Goal: Find specific page/section: Find specific page/section

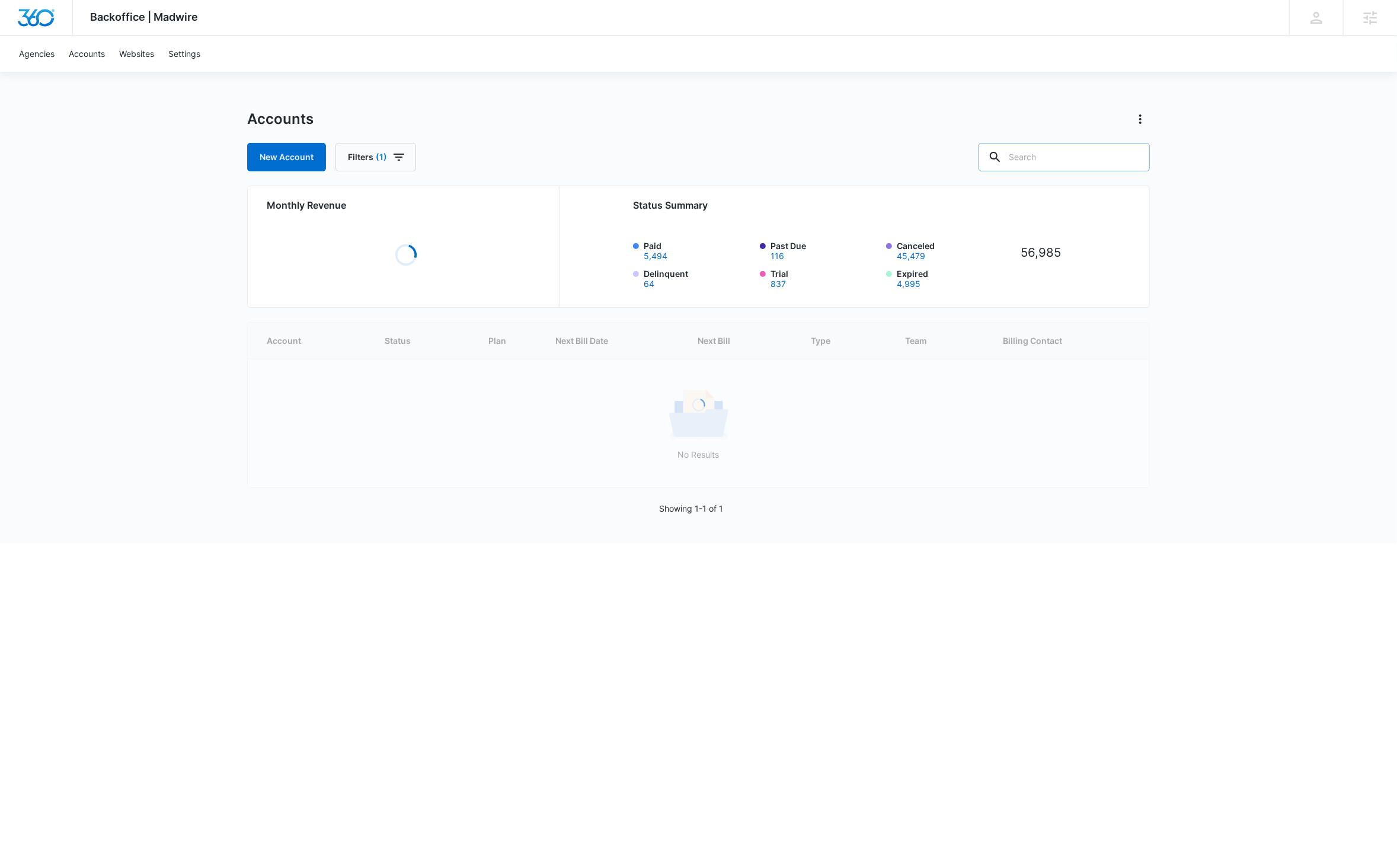
click at [1084, 160] on input "text" at bounding box center [1064, 156] width 171 height 28
paste input "M4216"
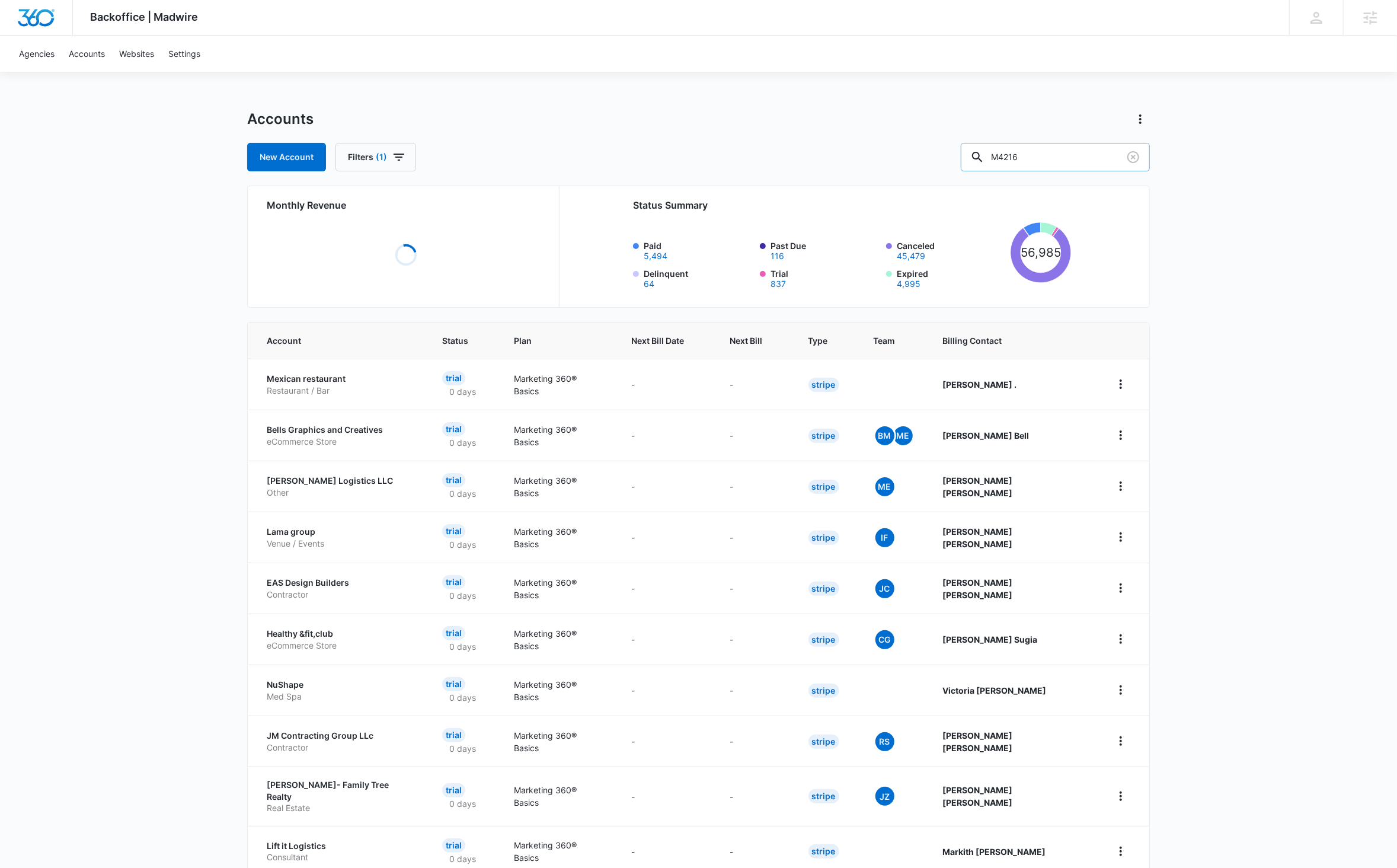
type input "M4216"
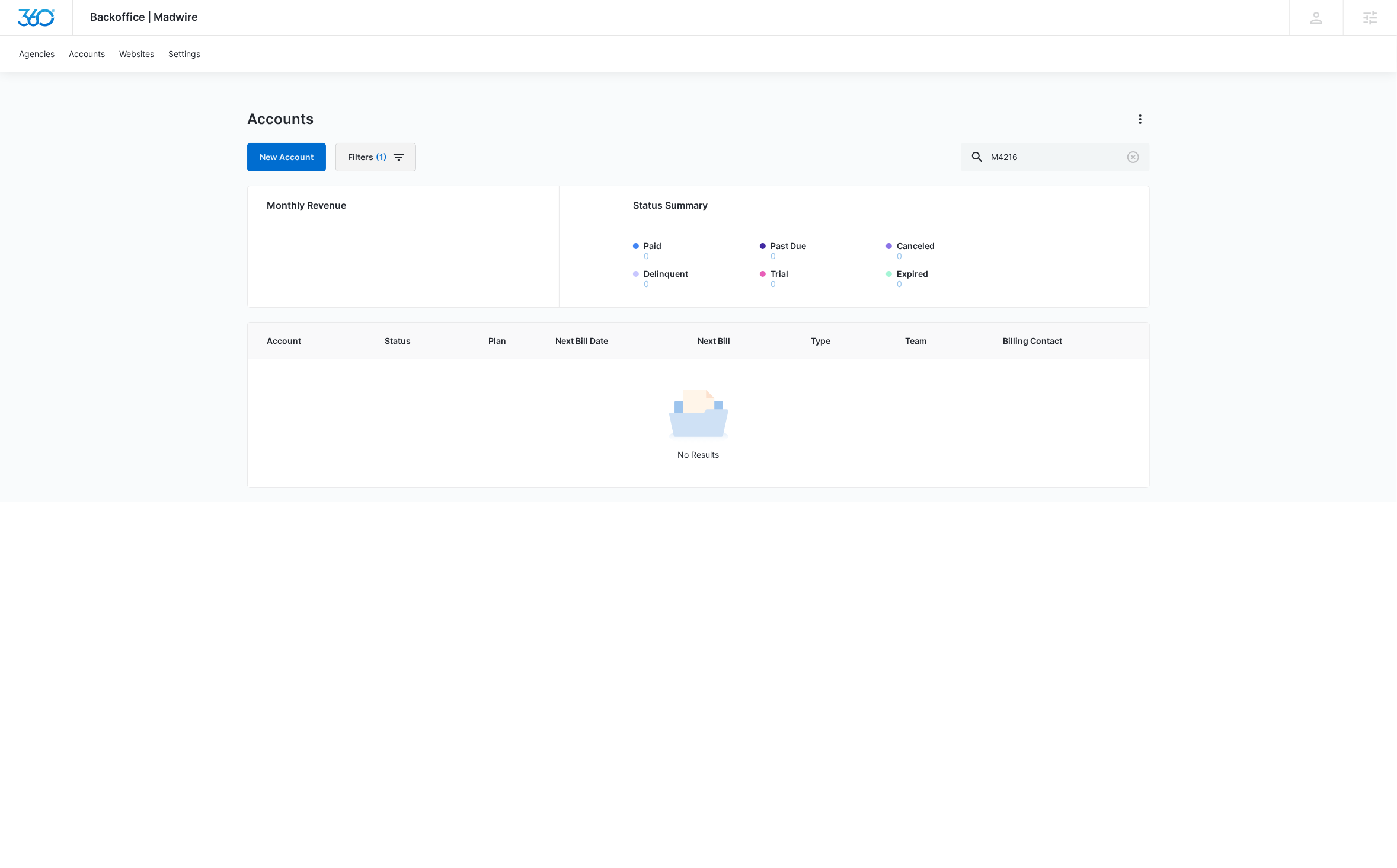
click at [399, 159] on icon "button" at bounding box center [399, 157] width 15 height 15
click at [478, 261] on icon "Show Billing Type filters" at bounding box center [478, 262] width 3 height 6
click at [357, 237] on icon at bounding box center [357, 240] width 11 height 11
click at [351, 239] on input "Manual" at bounding box center [351, 239] width 1 height 1
checkbox input "true"
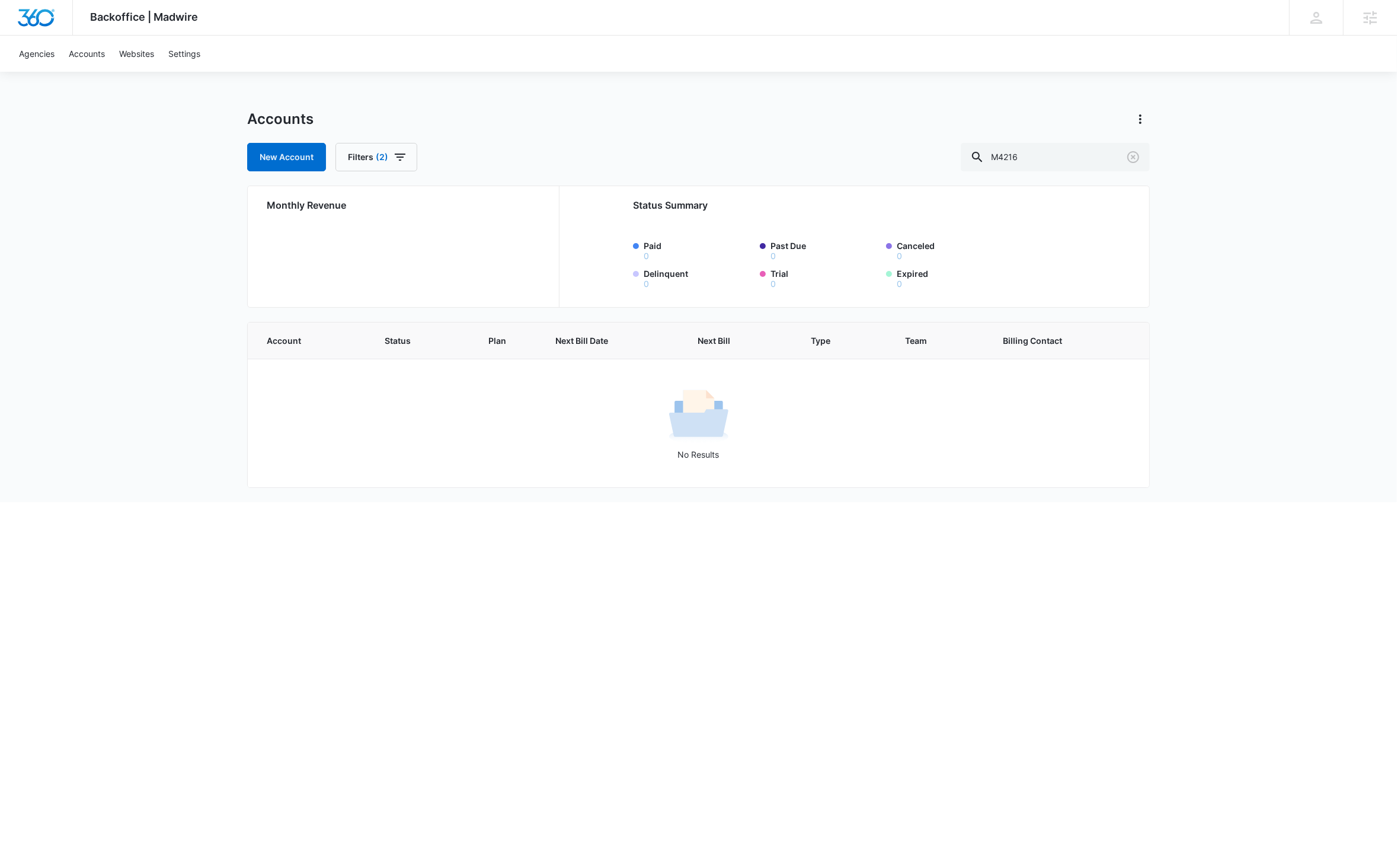
click at [577, 133] on div "Accounts New Account Filters (2) M4216" at bounding box center [698, 140] width 903 height 62
click at [1133, 156] on icon "Clear" at bounding box center [1133, 157] width 12 height 12
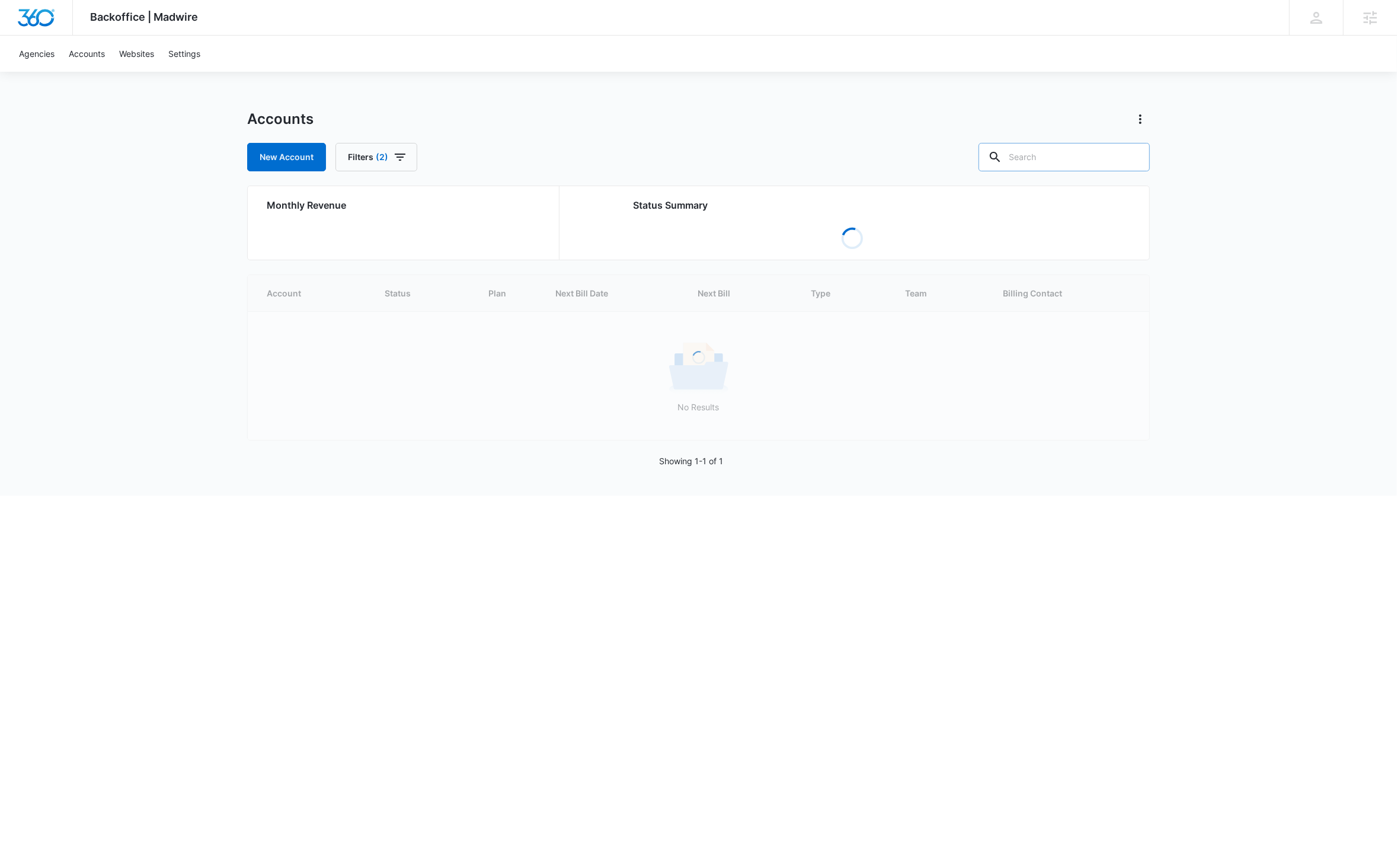
click at [1073, 152] on input "text" at bounding box center [1064, 156] width 171 height 28
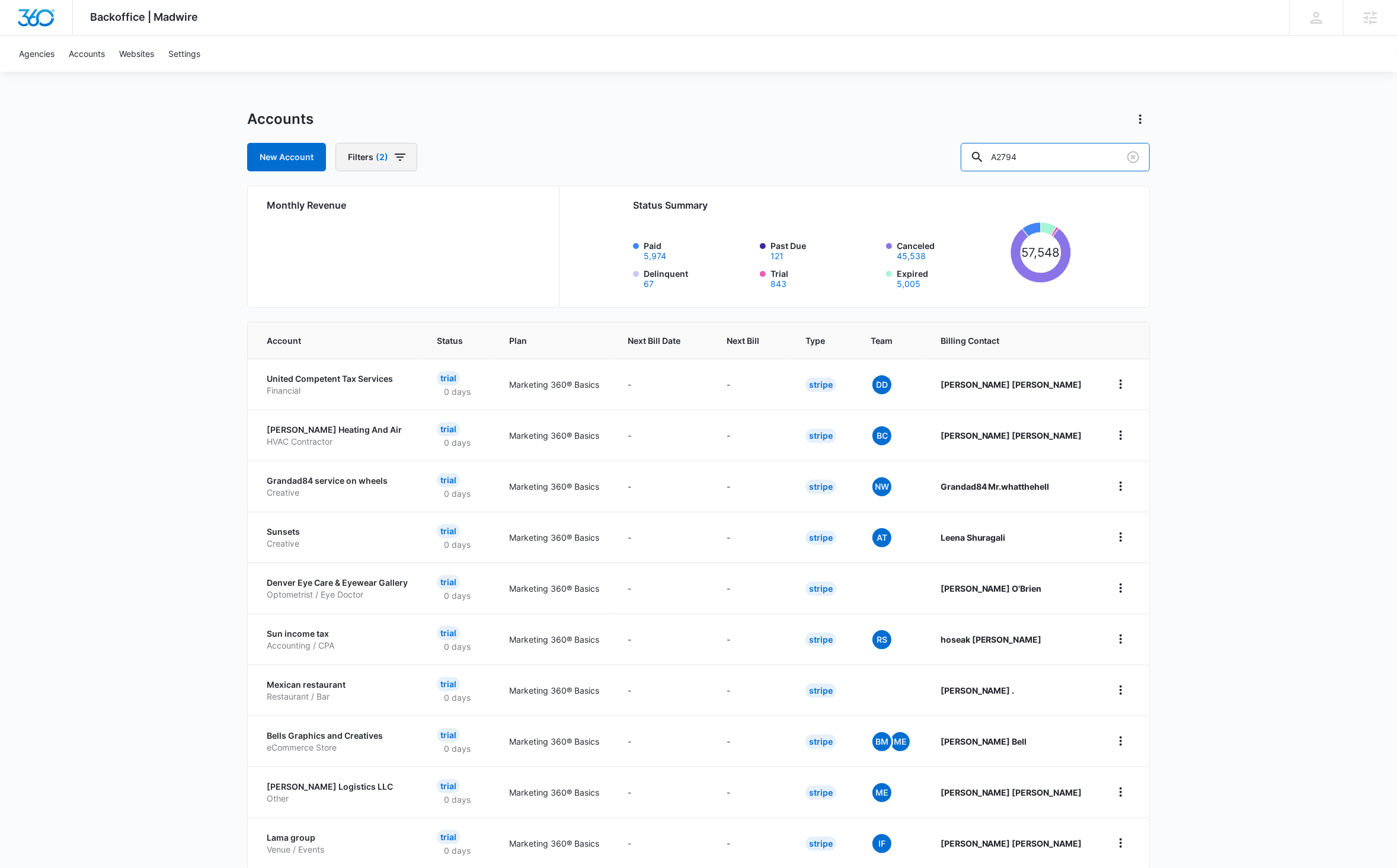
type input "A2794"
click at [391, 157] on button "Filters (2)" at bounding box center [376, 156] width 81 height 28
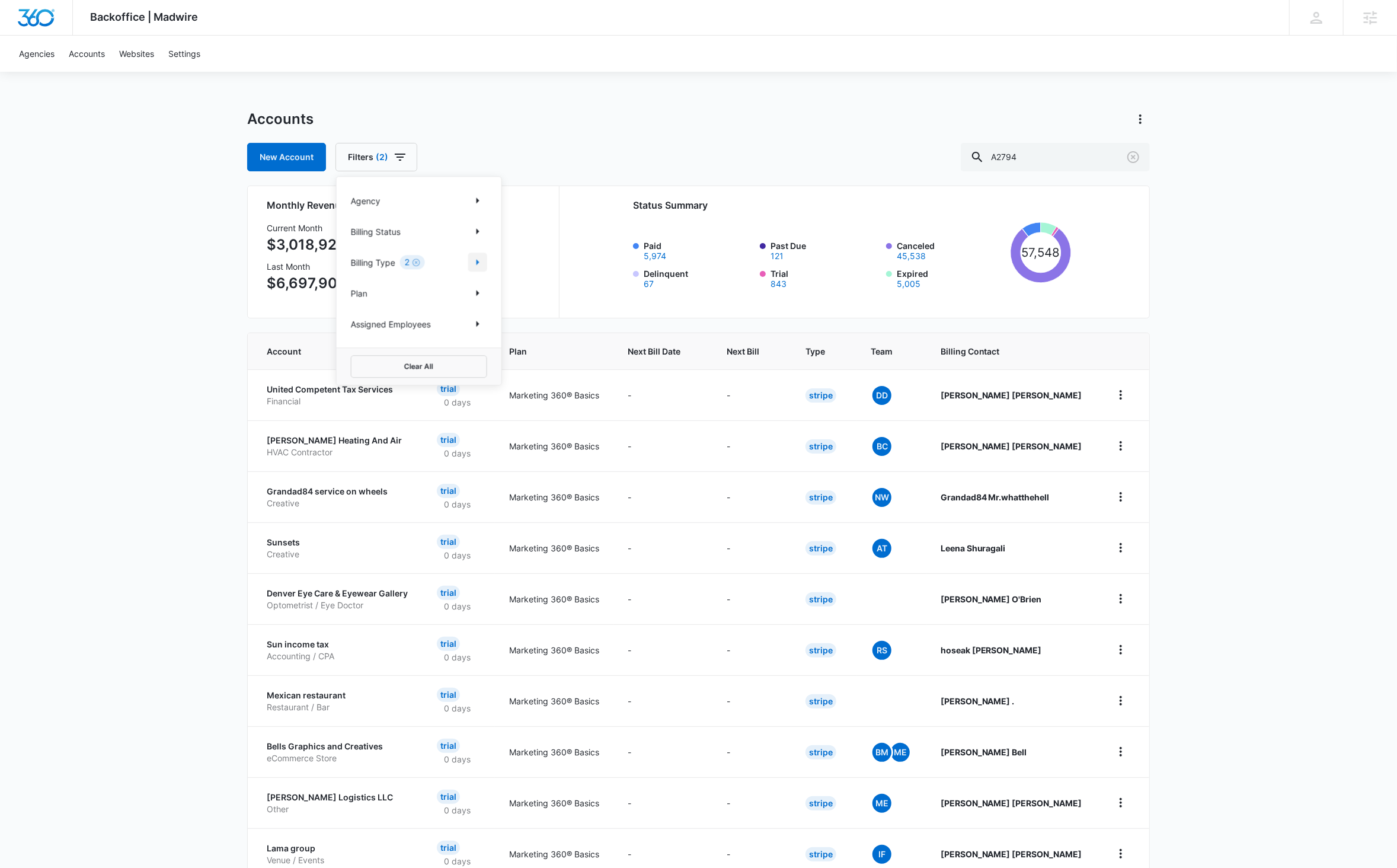
click at [471, 263] on icon "Show Billing Type filters" at bounding box center [478, 262] width 15 height 15
click at [385, 242] on label "Manual" at bounding box center [418, 239] width 136 height 12
click at [351, 240] on input "Manual" at bounding box center [351, 239] width 1 height 1
checkbox input "false"
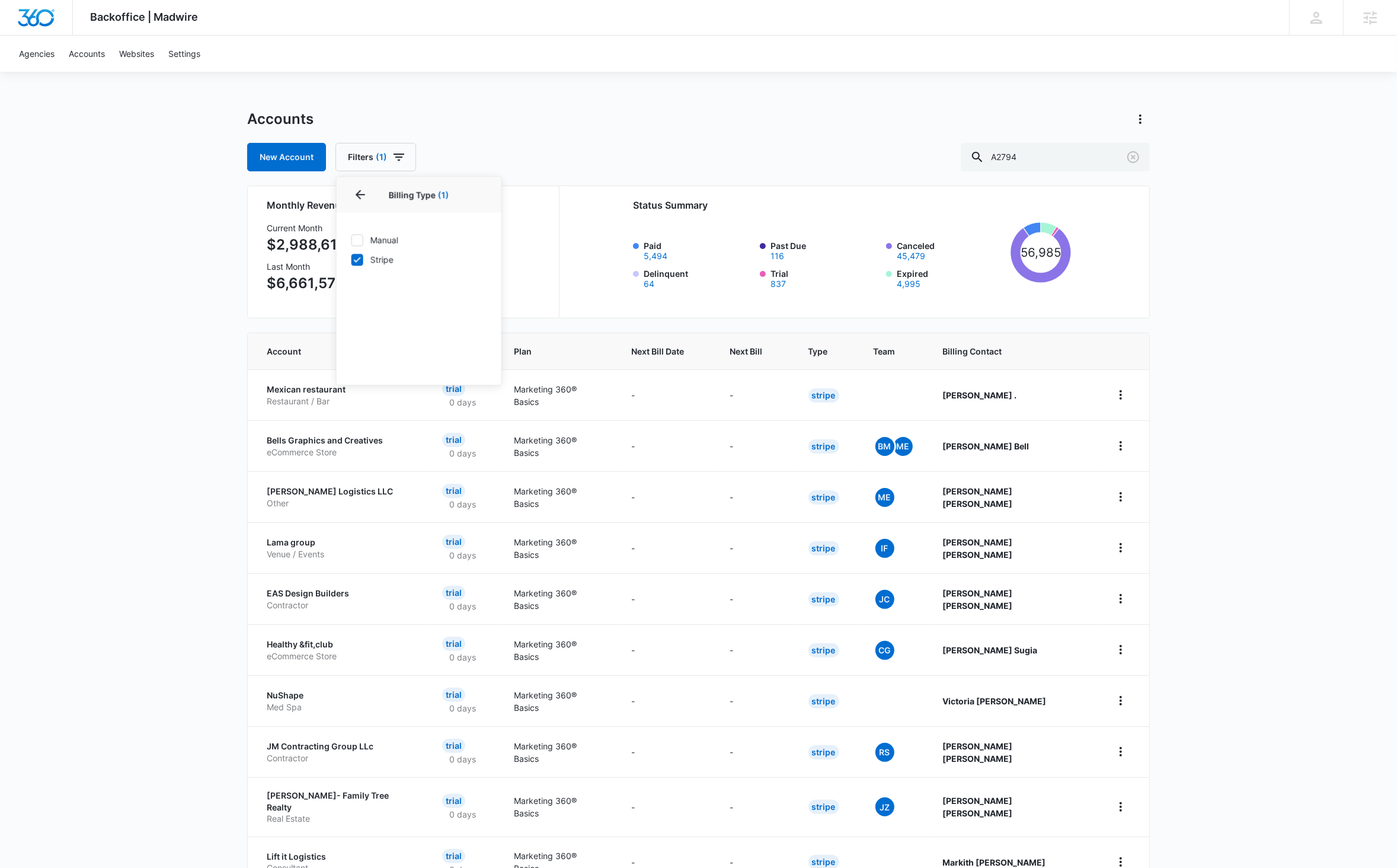
click at [625, 130] on div "Accounts New Account Filters (1) Agency Billing Status Billing Type 1 Billing T…" at bounding box center [698, 140] width 903 height 62
click at [1076, 151] on input "A2794" at bounding box center [1056, 156] width 189 height 28
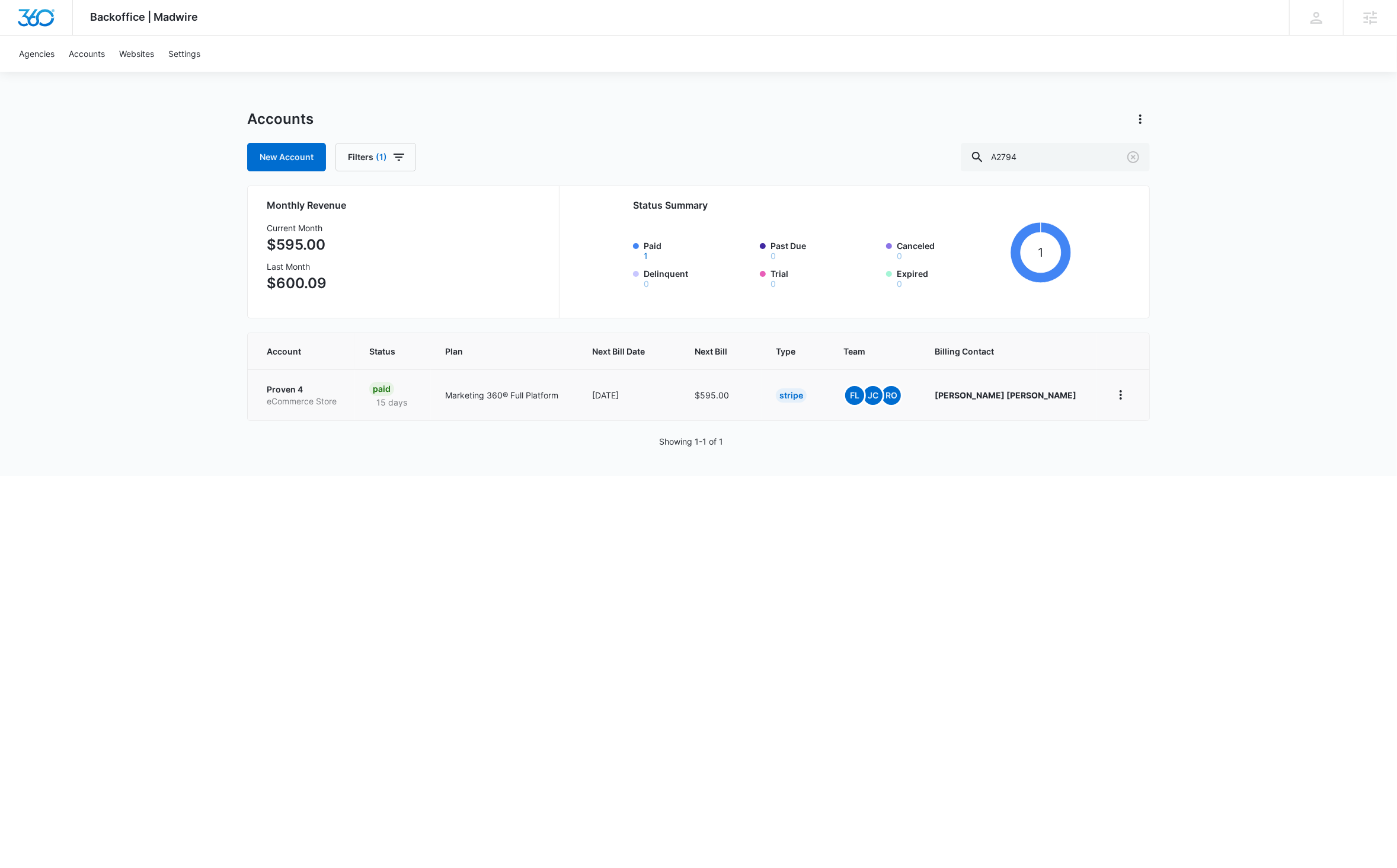
click at [285, 398] on p "eCommerce Store" at bounding box center [304, 401] width 74 height 12
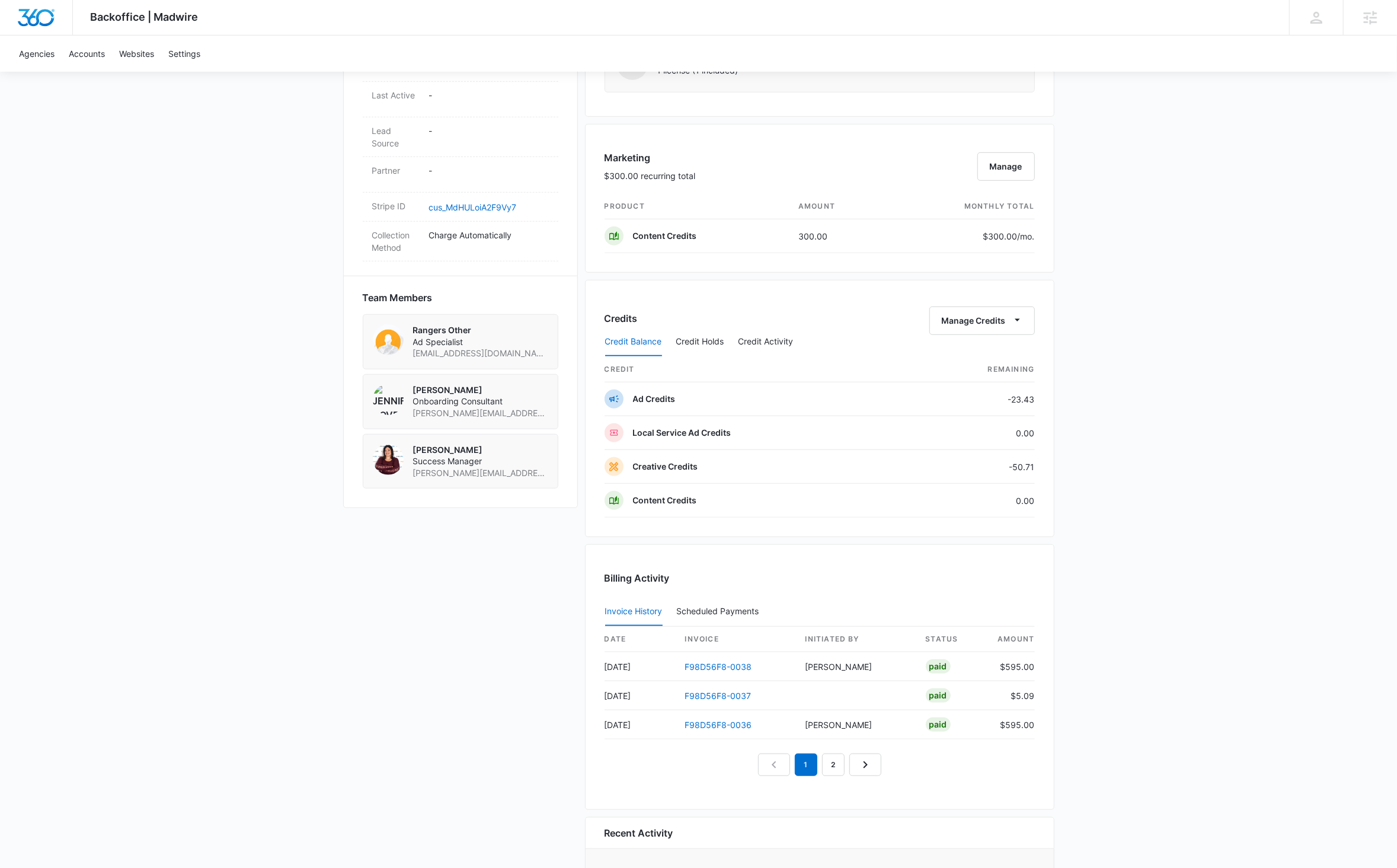
scroll to position [736, 0]
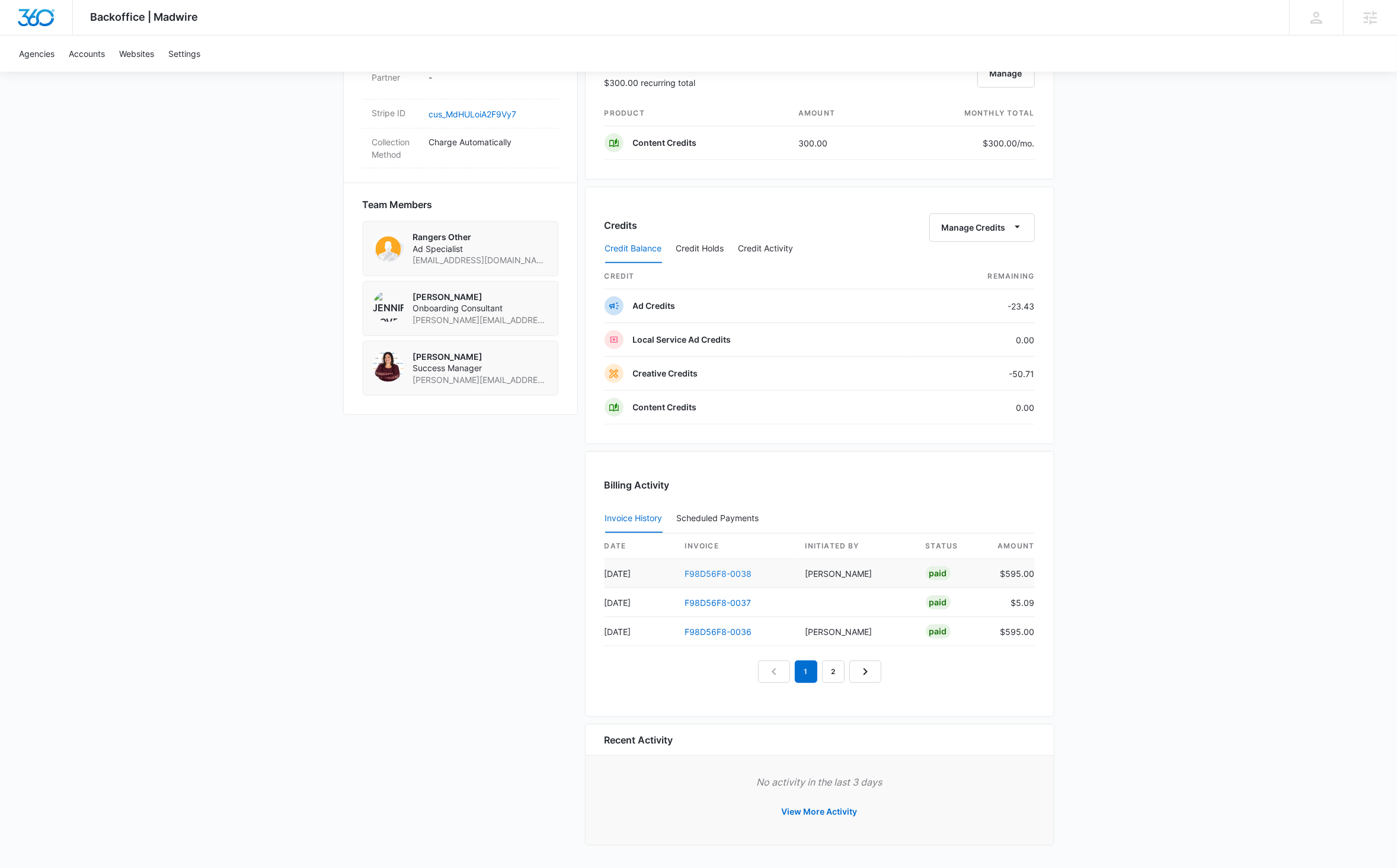
click at [730, 570] on link "F98D56F8-0038" at bounding box center [719, 573] width 67 height 10
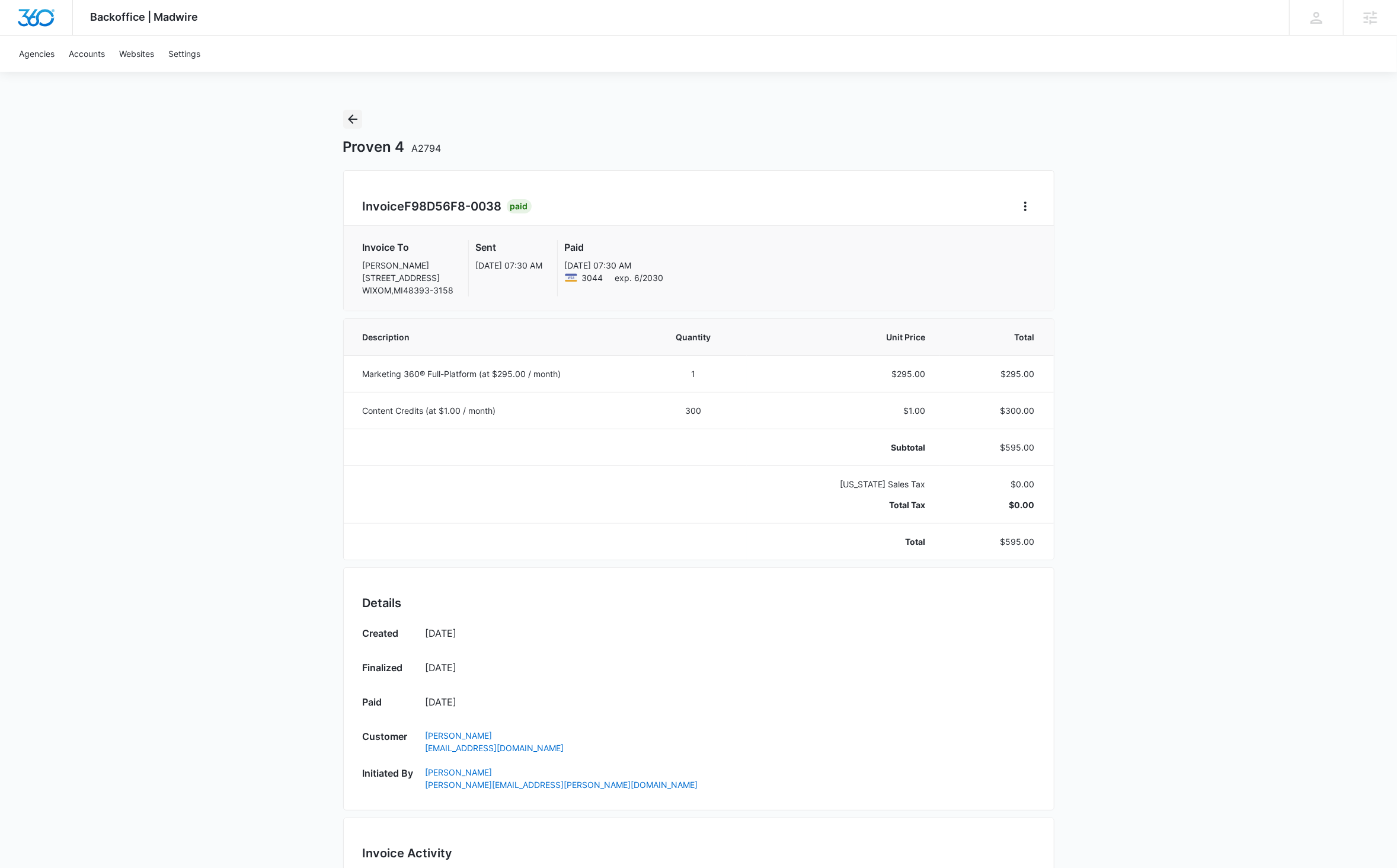
click at [357, 119] on icon "Back" at bounding box center [352, 119] width 9 height 9
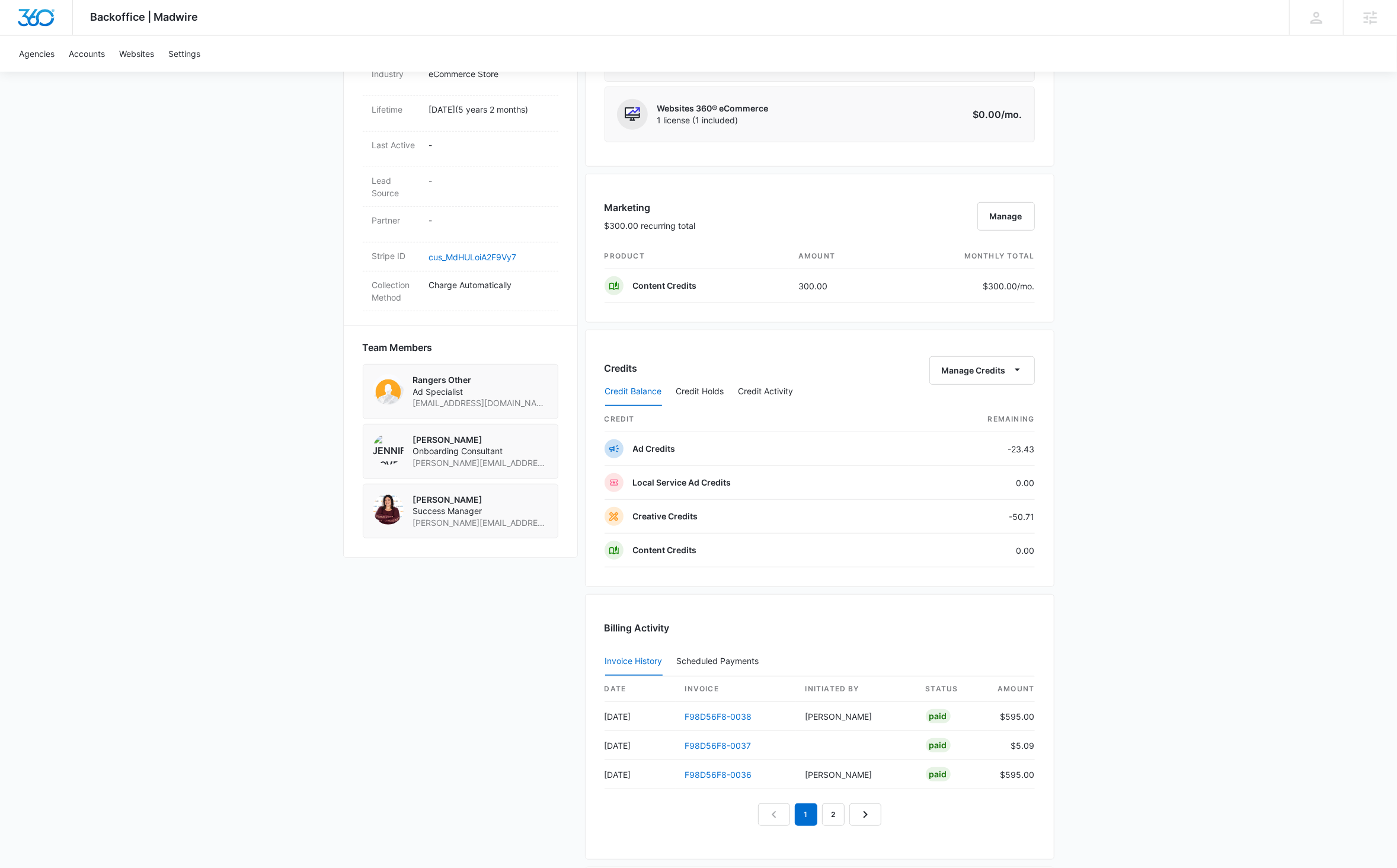
scroll to position [736, 0]
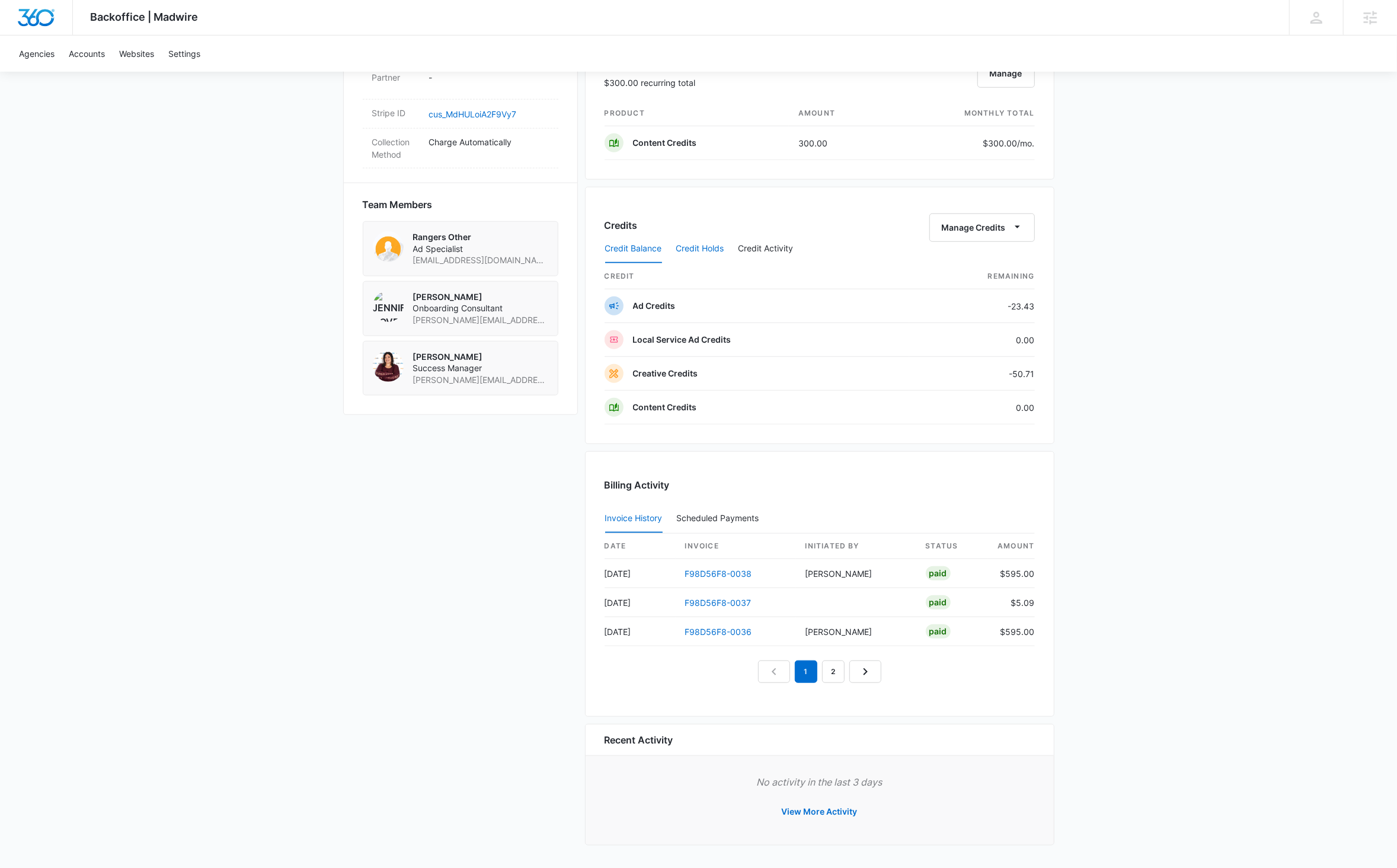
click at [704, 244] on button "Credit Holds" at bounding box center [700, 249] width 48 height 28
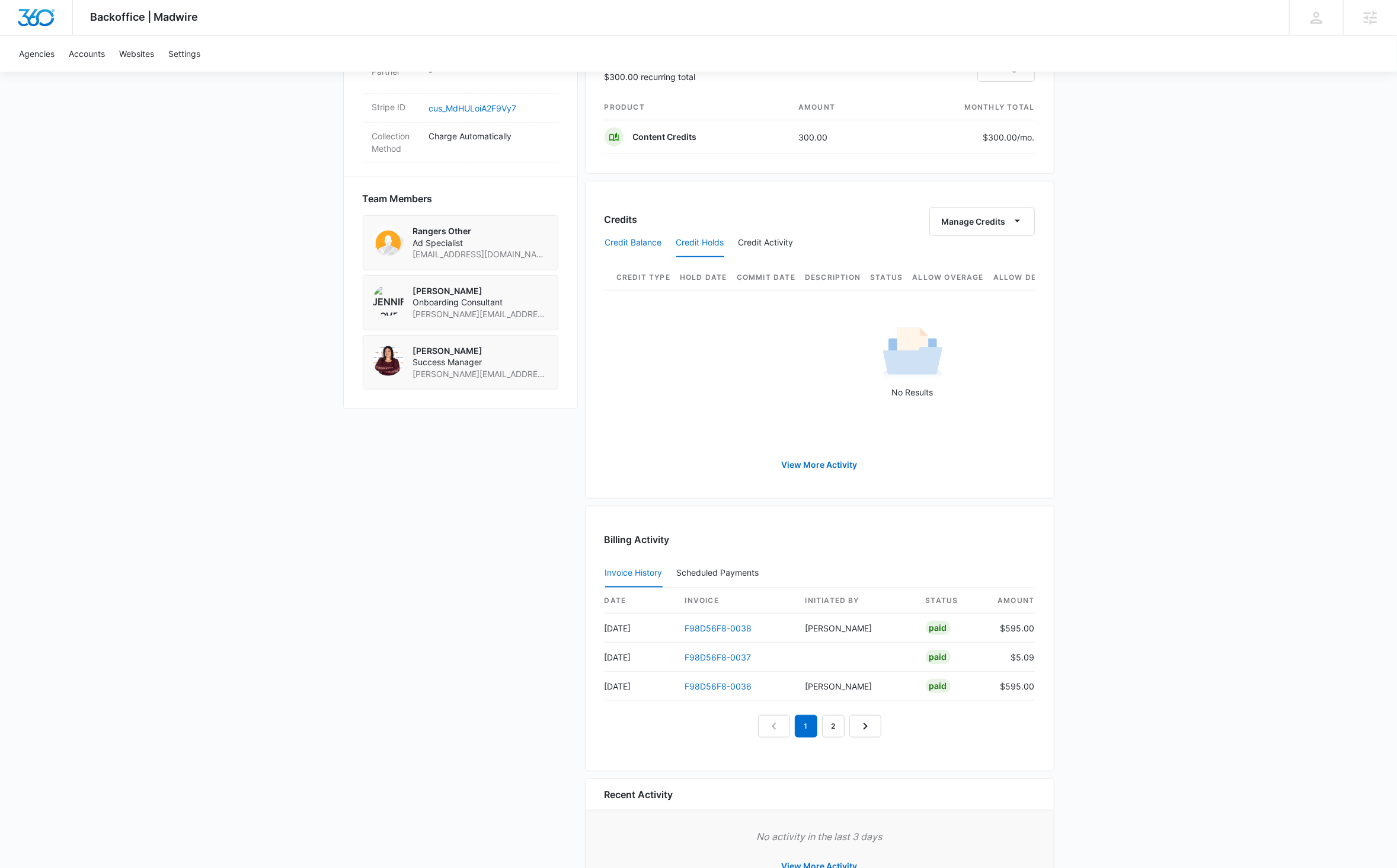
click at [635, 242] on button "Credit Balance" at bounding box center [634, 242] width 57 height 28
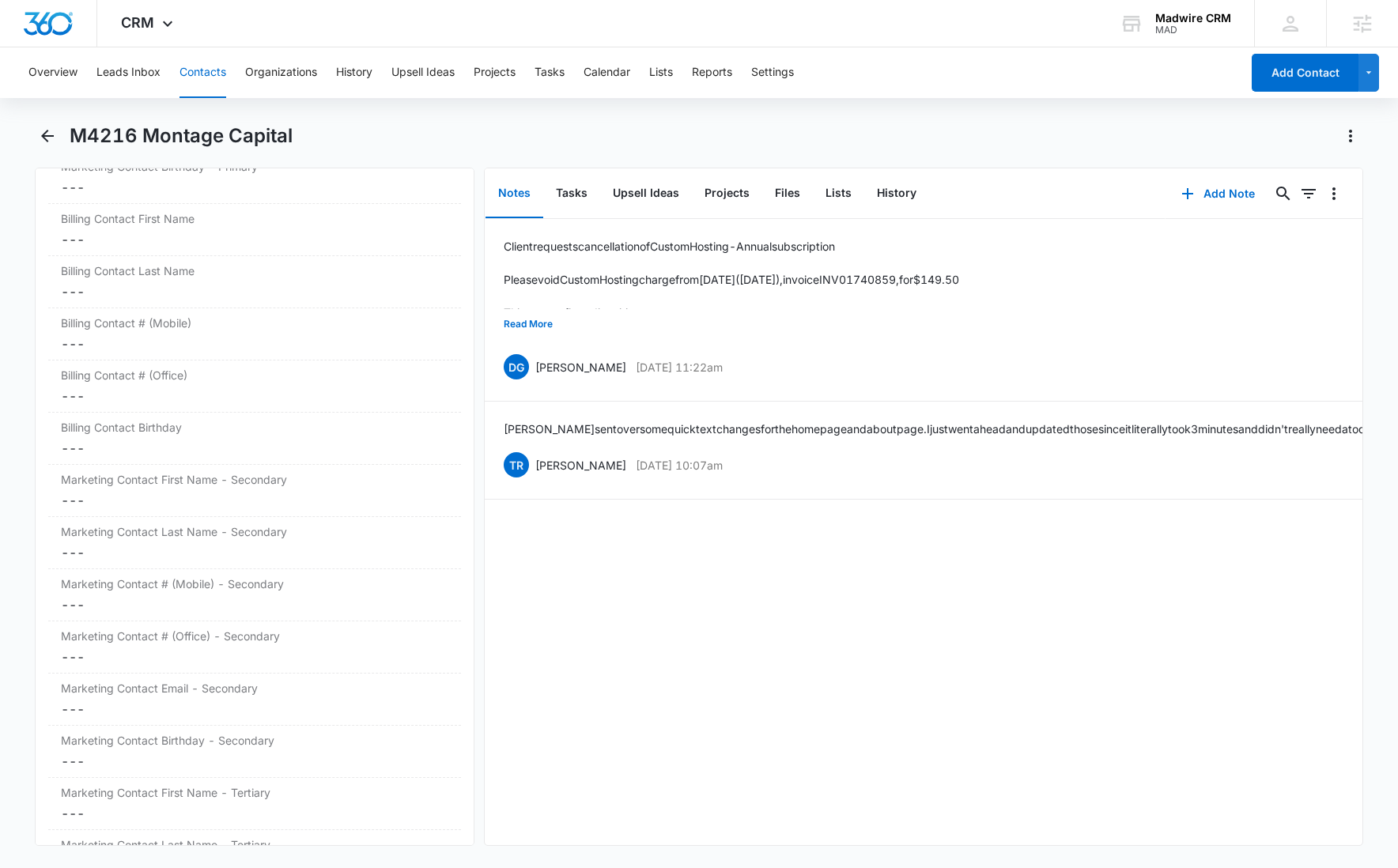
scroll to position [1695, 0]
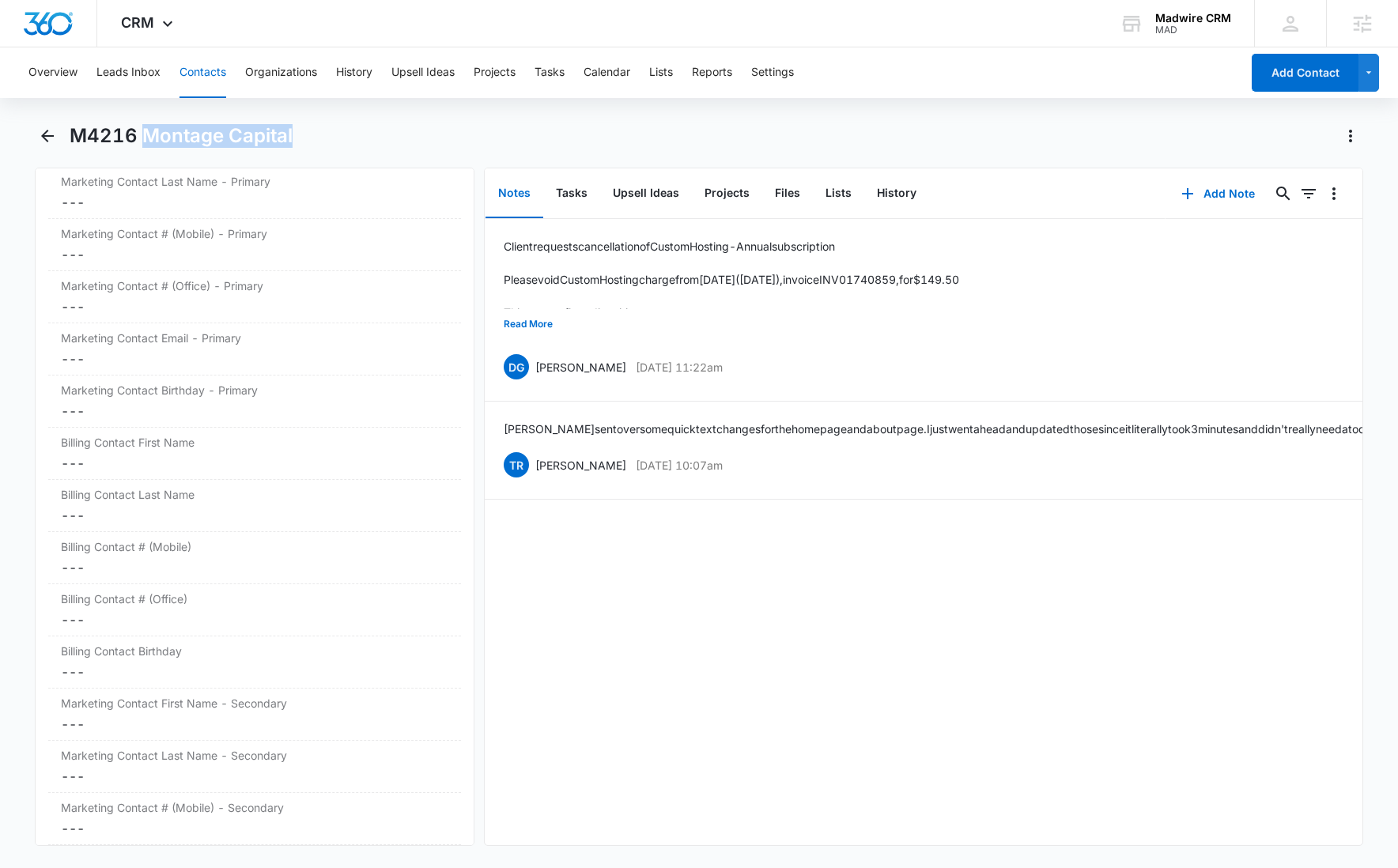
drag, startPoint x: 302, startPoint y: 139, endPoint x: 150, endPoint y: 130, distance: 152.3
click at [150, 130] on div "M4216 Montage Capital" at bounding box center [716, 136] width 1294 height 25
copy h1 "Montage Capital"
